Goal: Navigation & Orientation: Find specific page/section

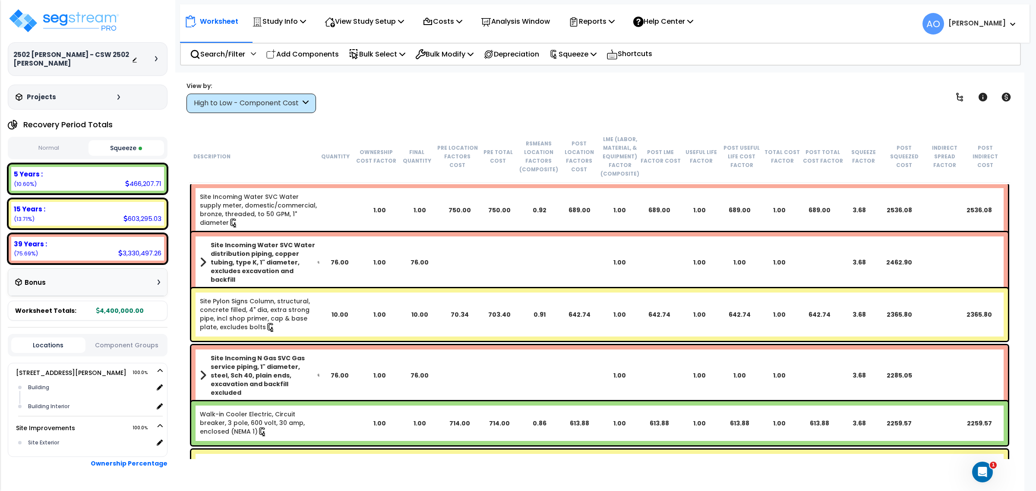
scroll to position [4379, 0]
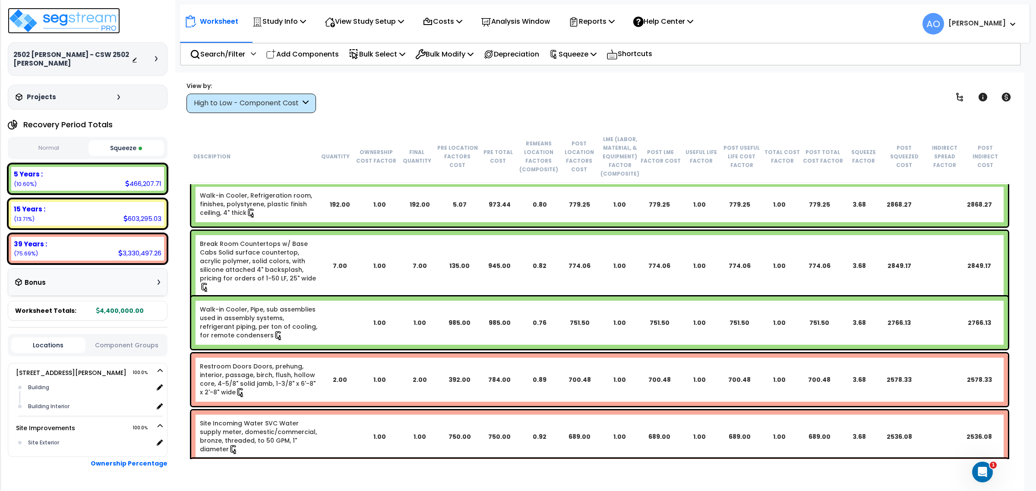
click at [105, 21] on img at bounding box center [64, 21] width 112 height 26
